Goal: Find specific fact: Find specific fact

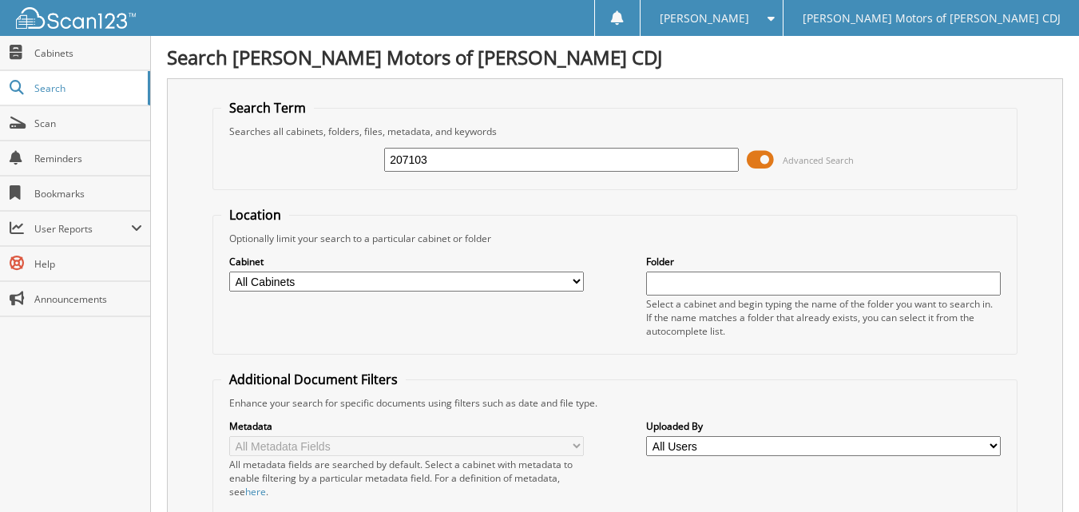
type input "207103"
click at [758, 154] on span at bounding box center [760, 160] width 27 height 24
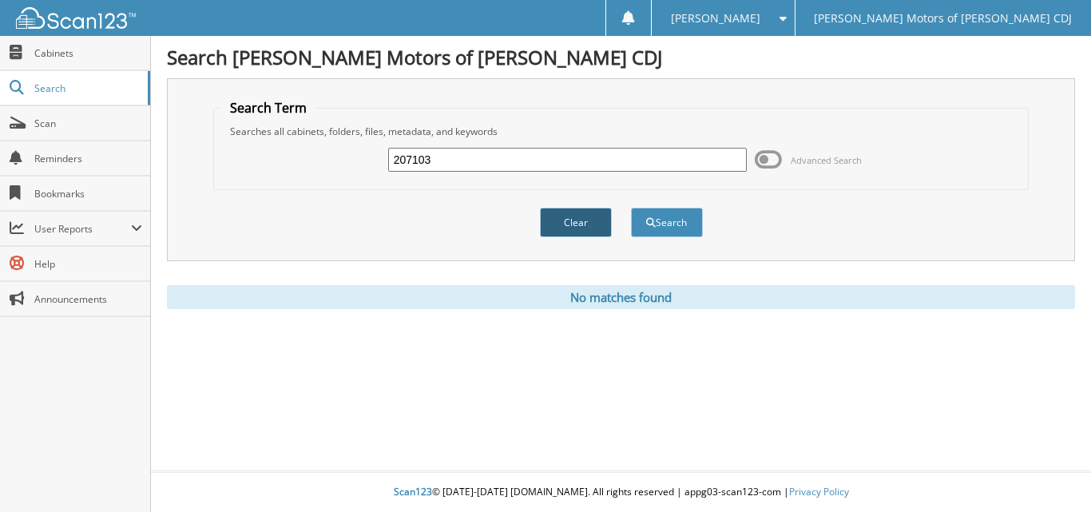
click at [589, 224] on button "Clear" at bounding box center [576, 223] width 72 height 30
